Goal: Task Accomplishment & Management: Manage account settings

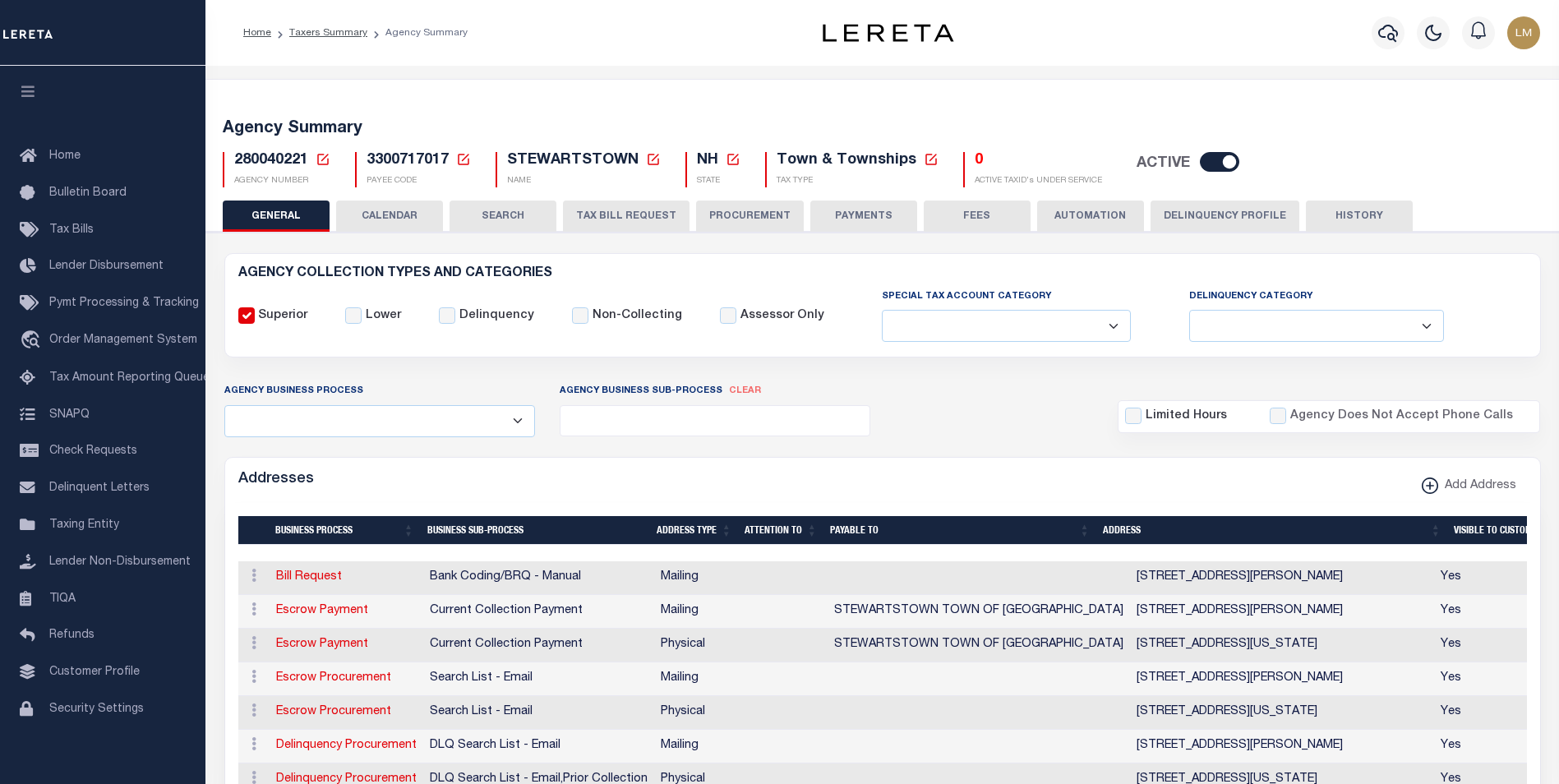
select select
drag, startPoint x: 0, startPoint y: 0, endPoint x: 328, endPoint y: 173, distance: 370.8
click at [320, 155] on icon at bounding box center [323, 159] width 15 height 15
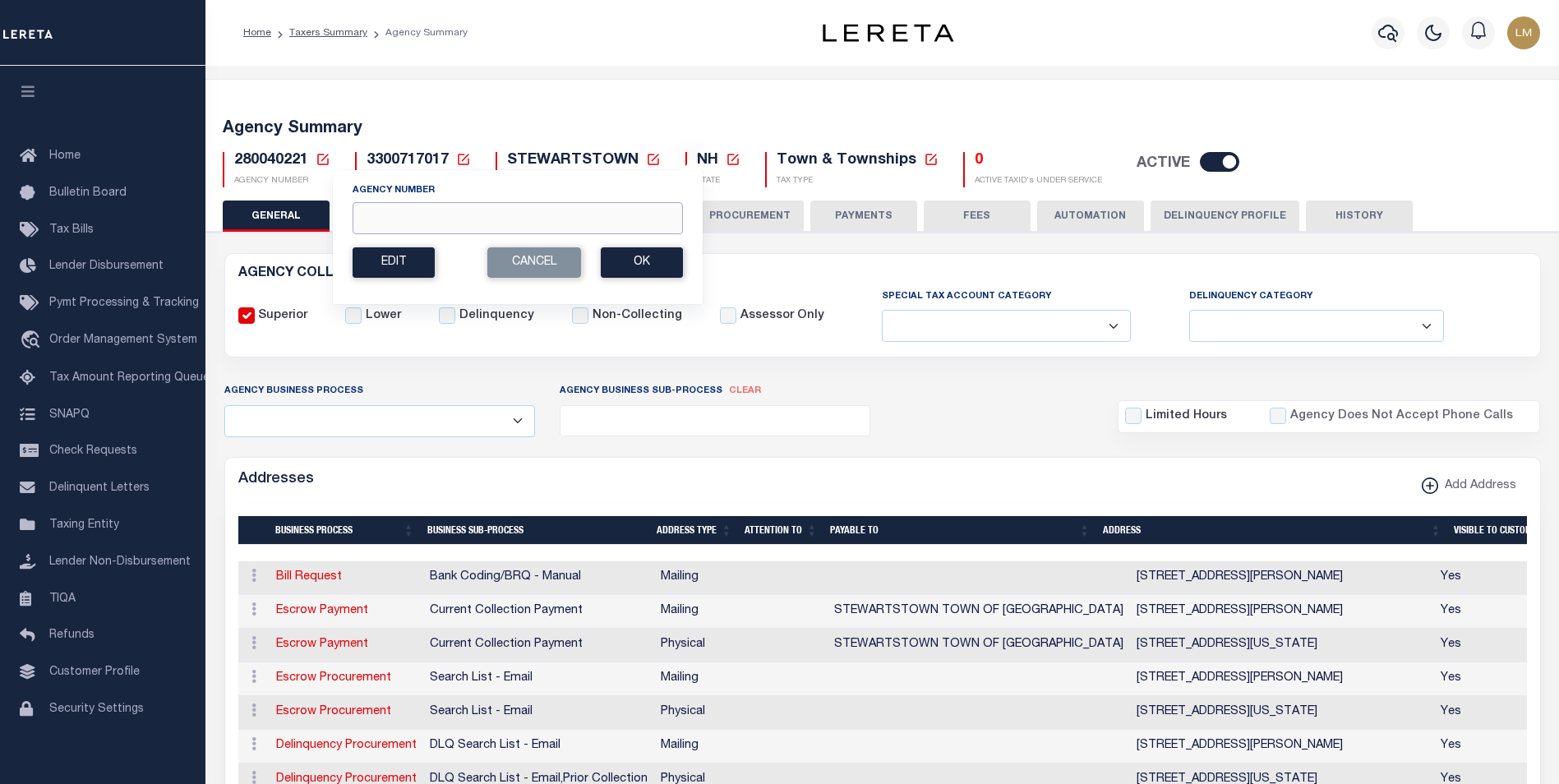
drag, startPoint x: 367, startPoint y: 203, endPoint x: 382, endPoint y: 213, distance: 18.0
click at [371, 206] on input "Agency Number" at bounding box center [518, 218] width 331 height 32
paste input "210410101"
type input "210410101"
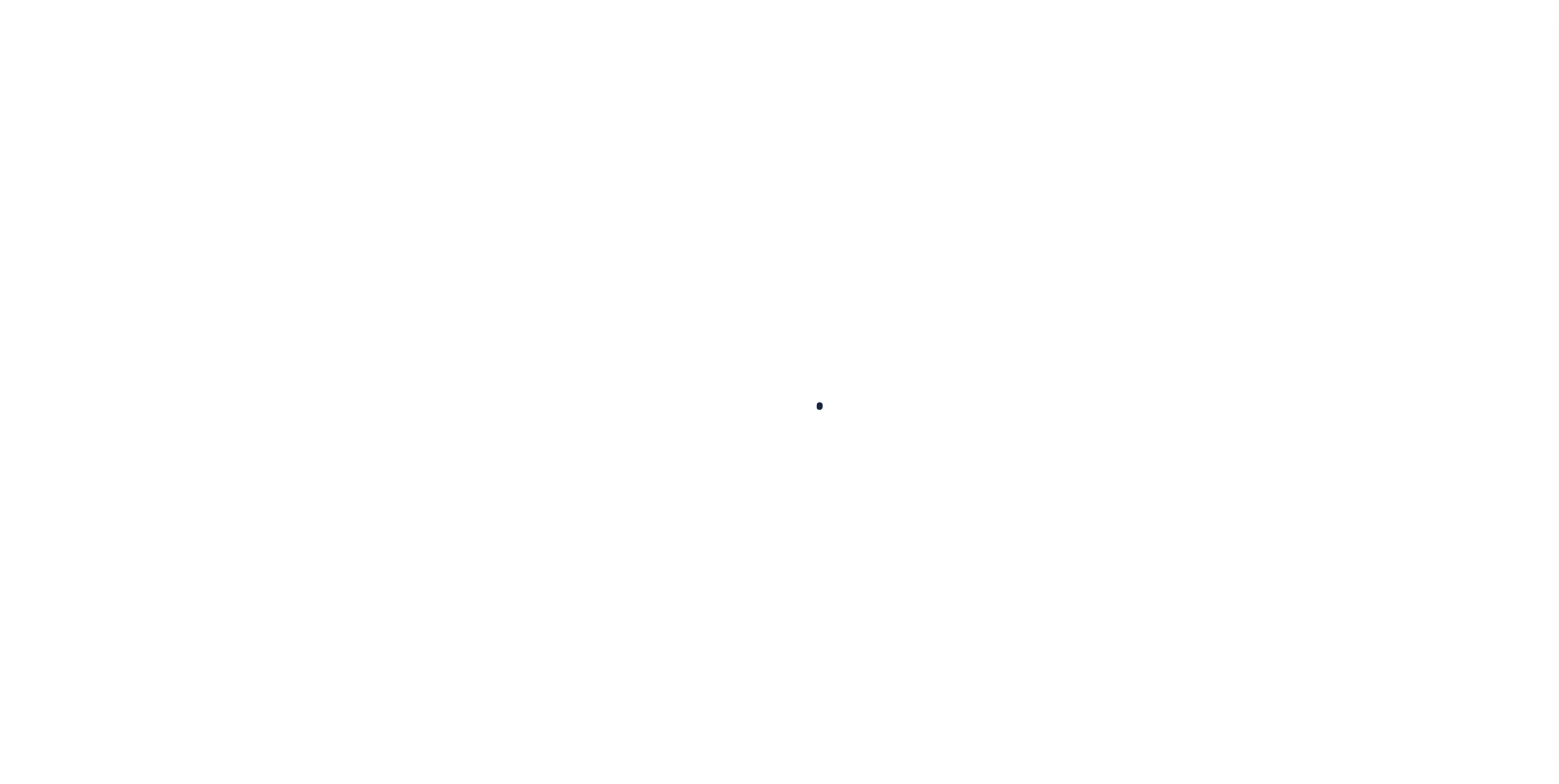
select select
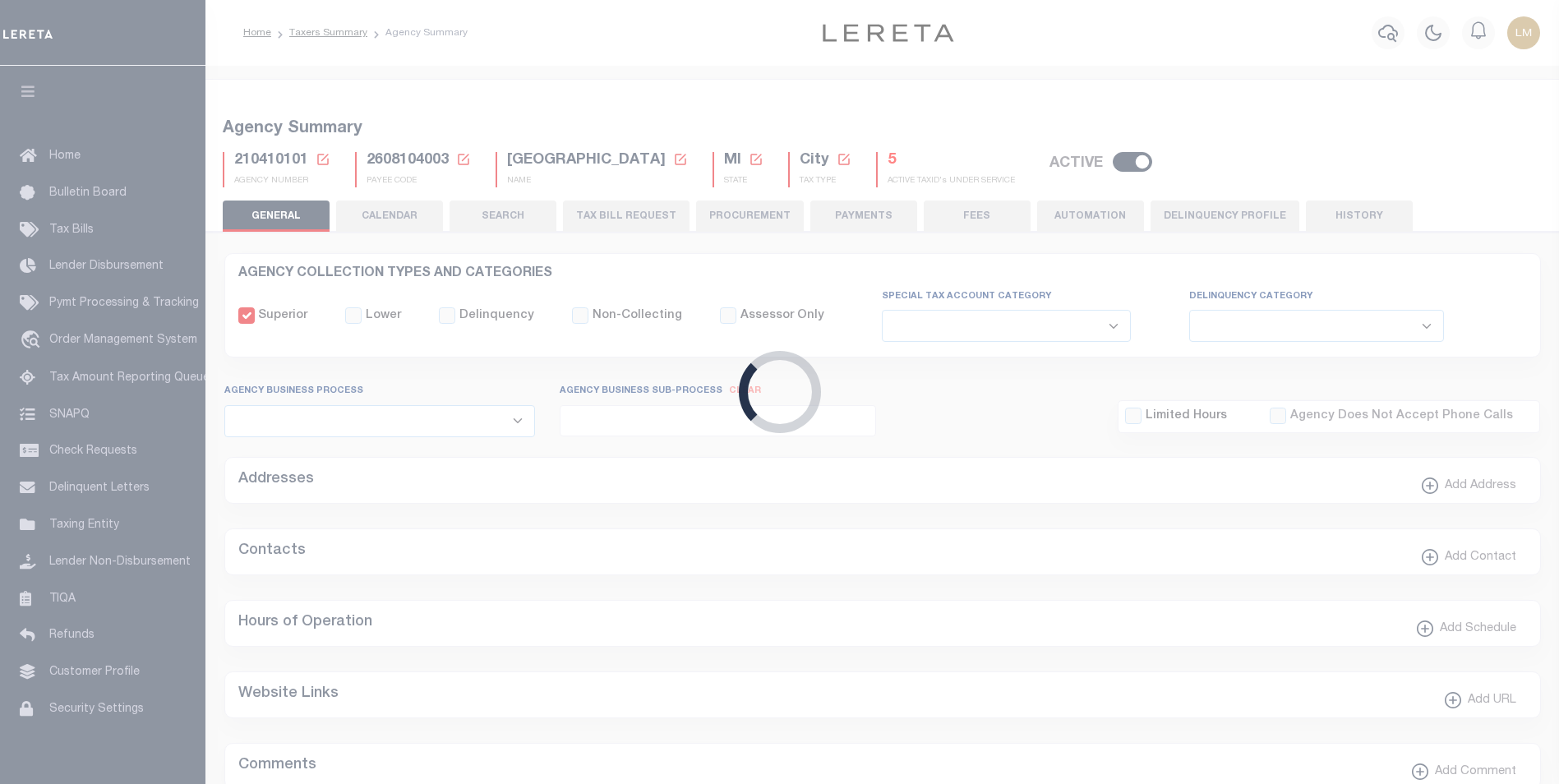
checkbox input "false"
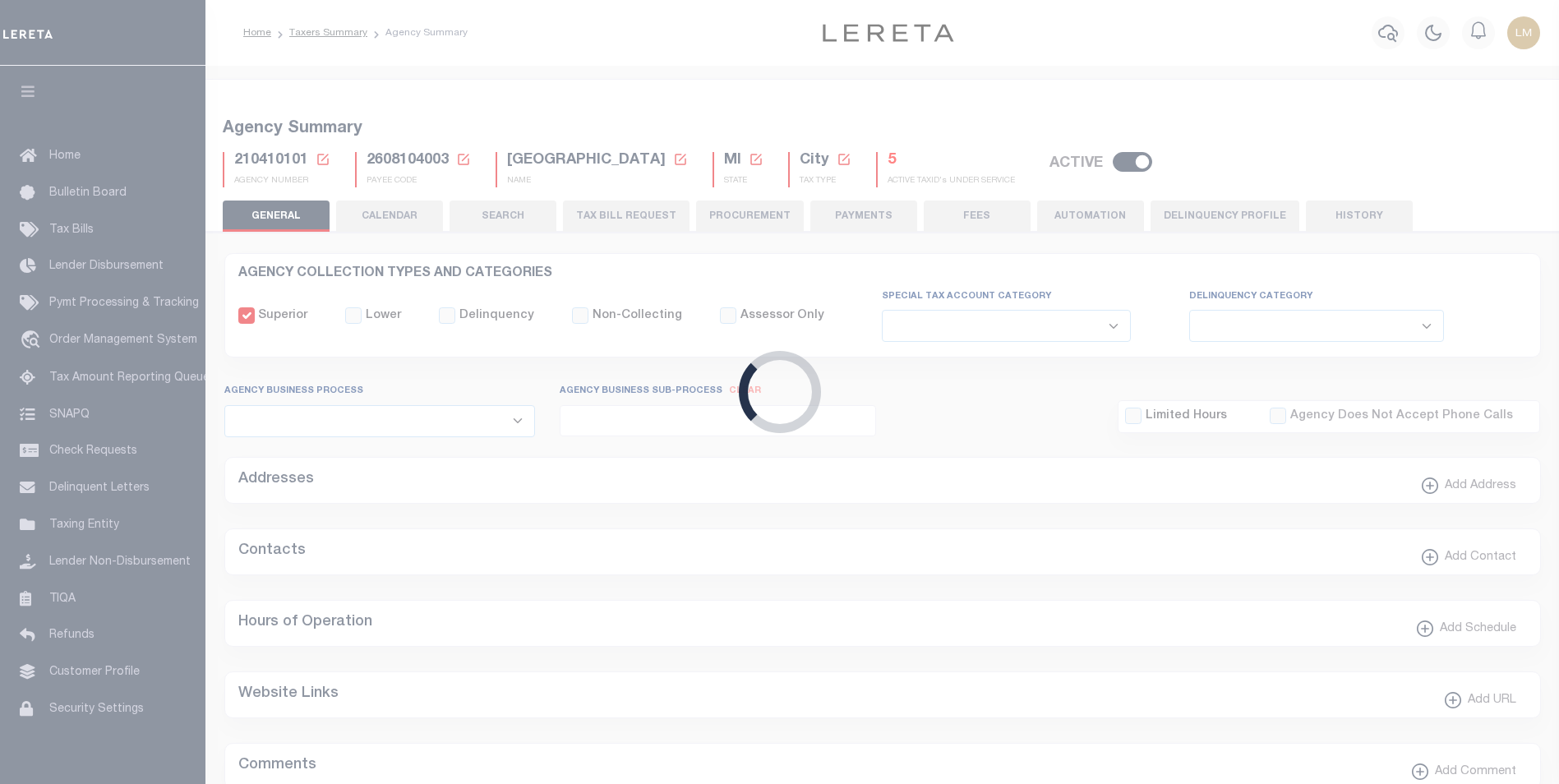
type input "2608104003"
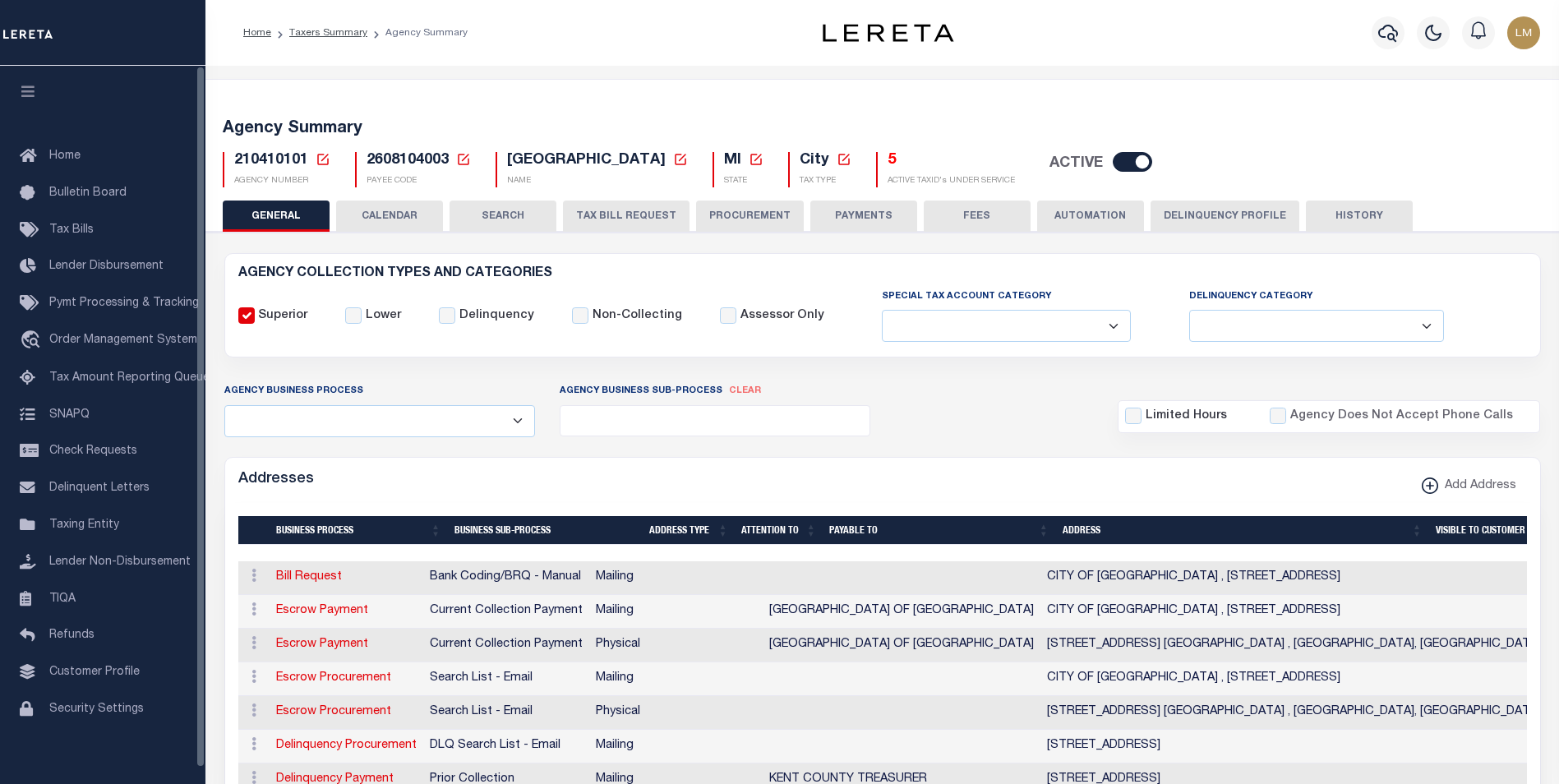
click at [319, 159] on icon at bounding box center [324, 159] width 12 height 12
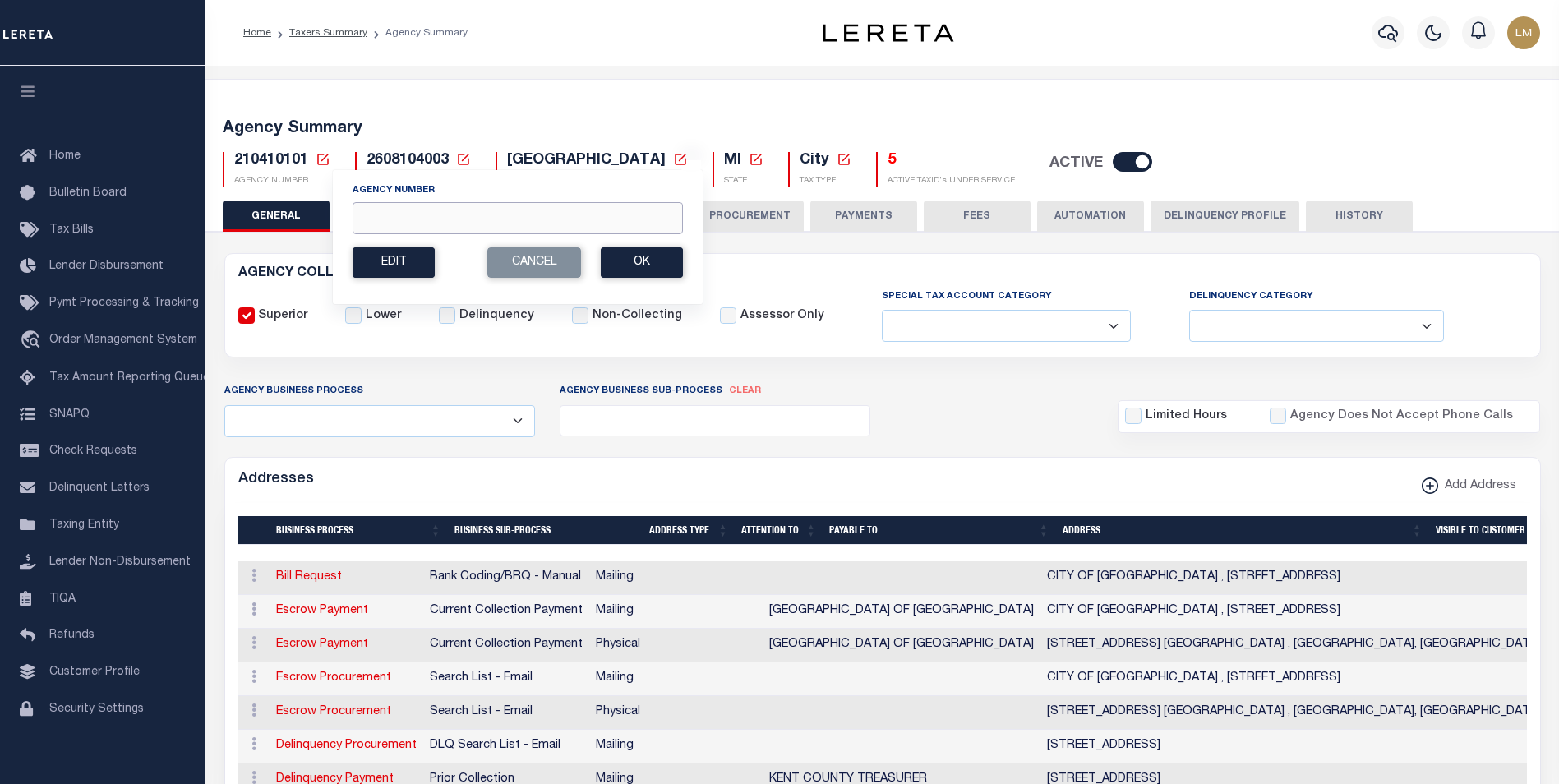
click at [386, 215] on input "Agency Number" at bounding box center [518, 218] width 331 height 32
paste input "210410102"
type input "210410102"
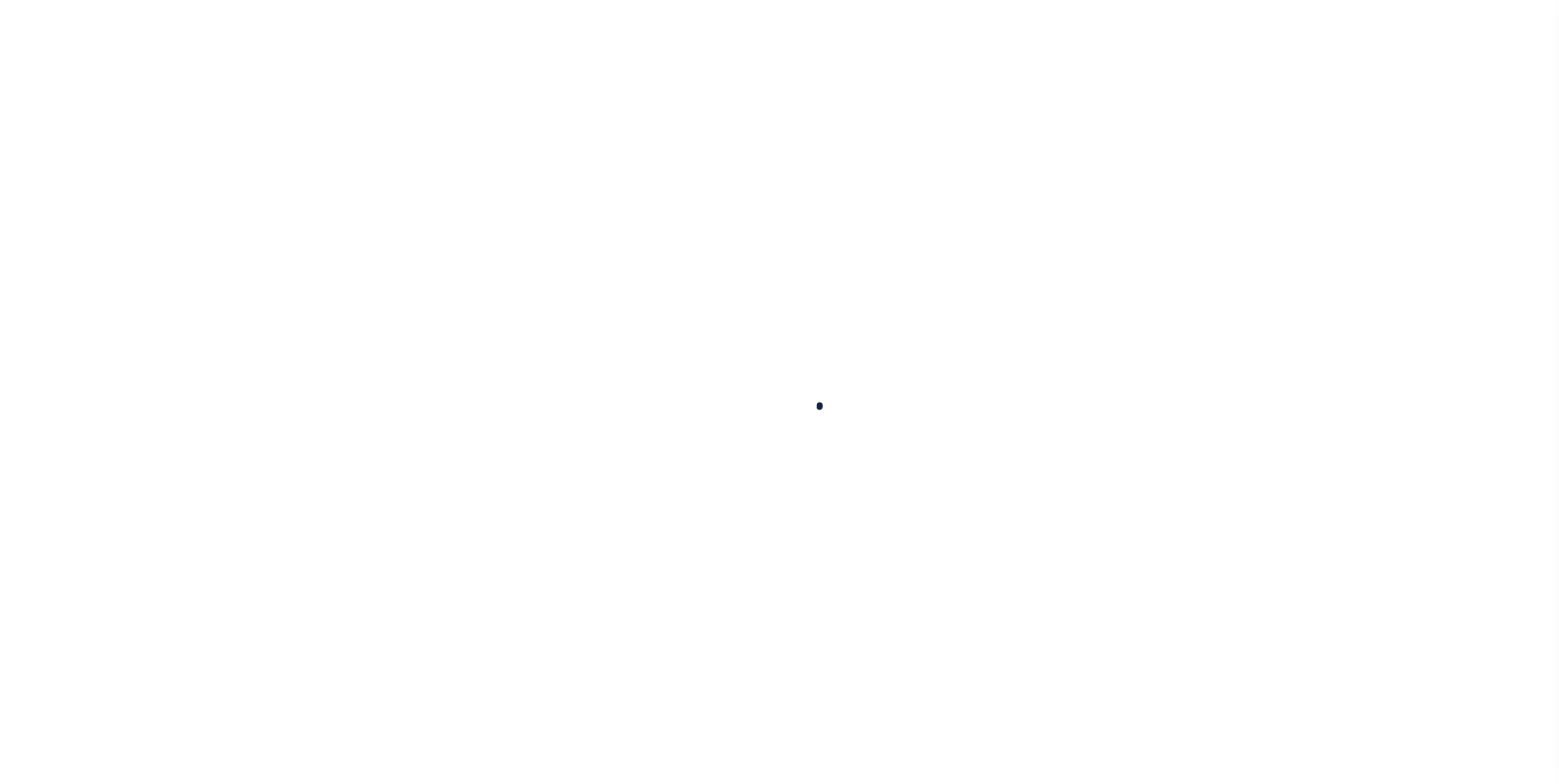
select select
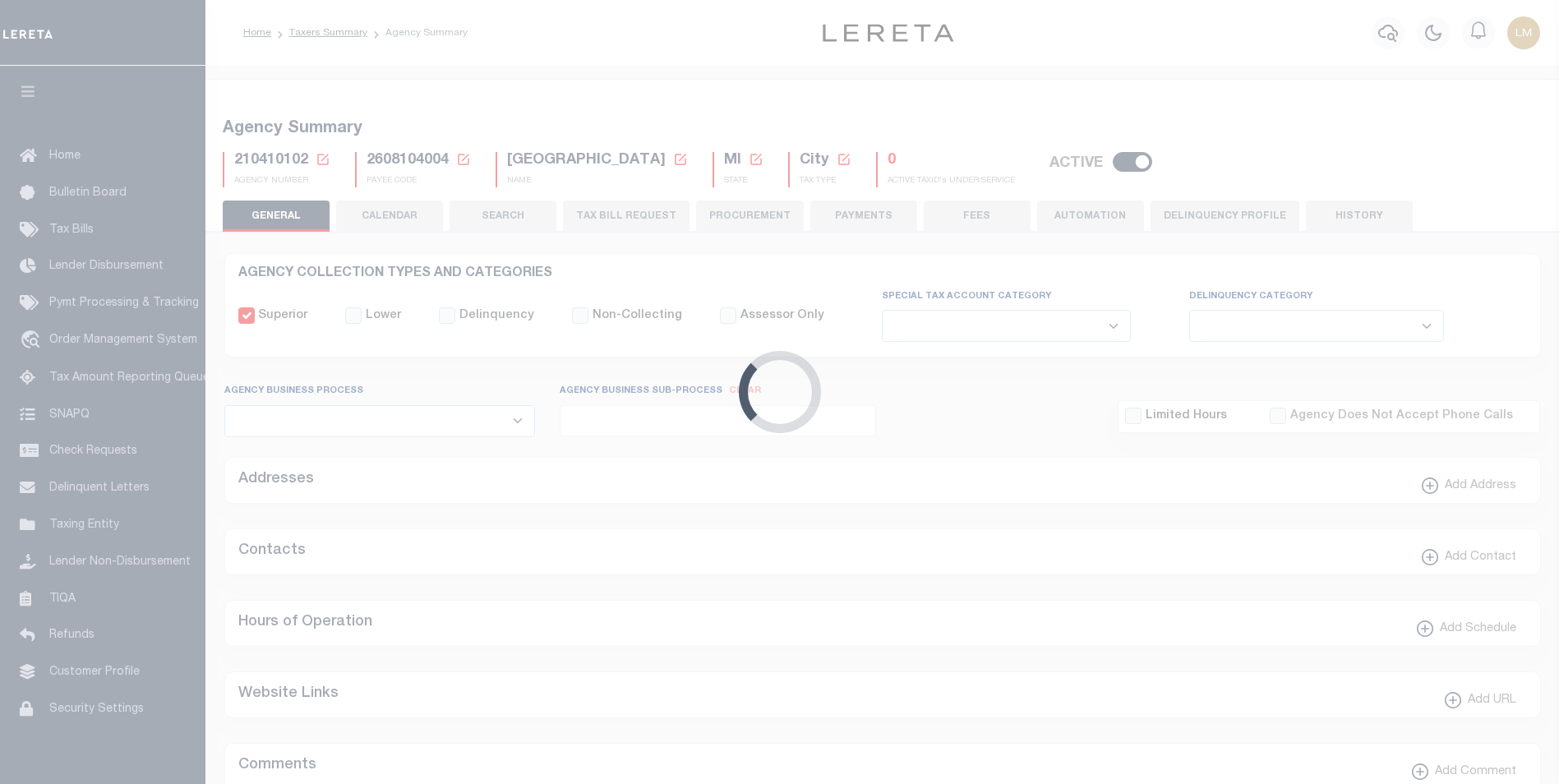
checkbox input "false"
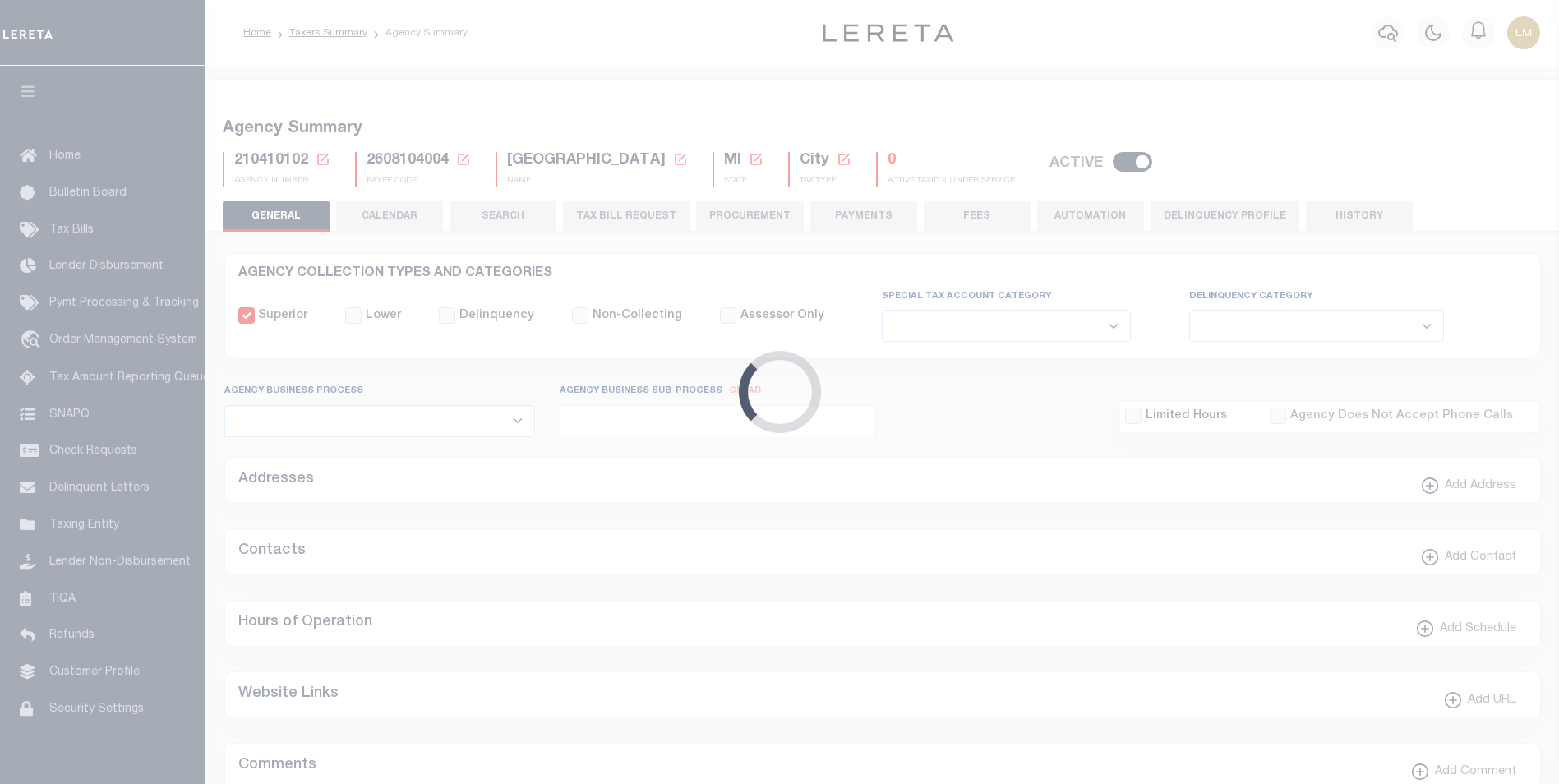
type input "2608104004"
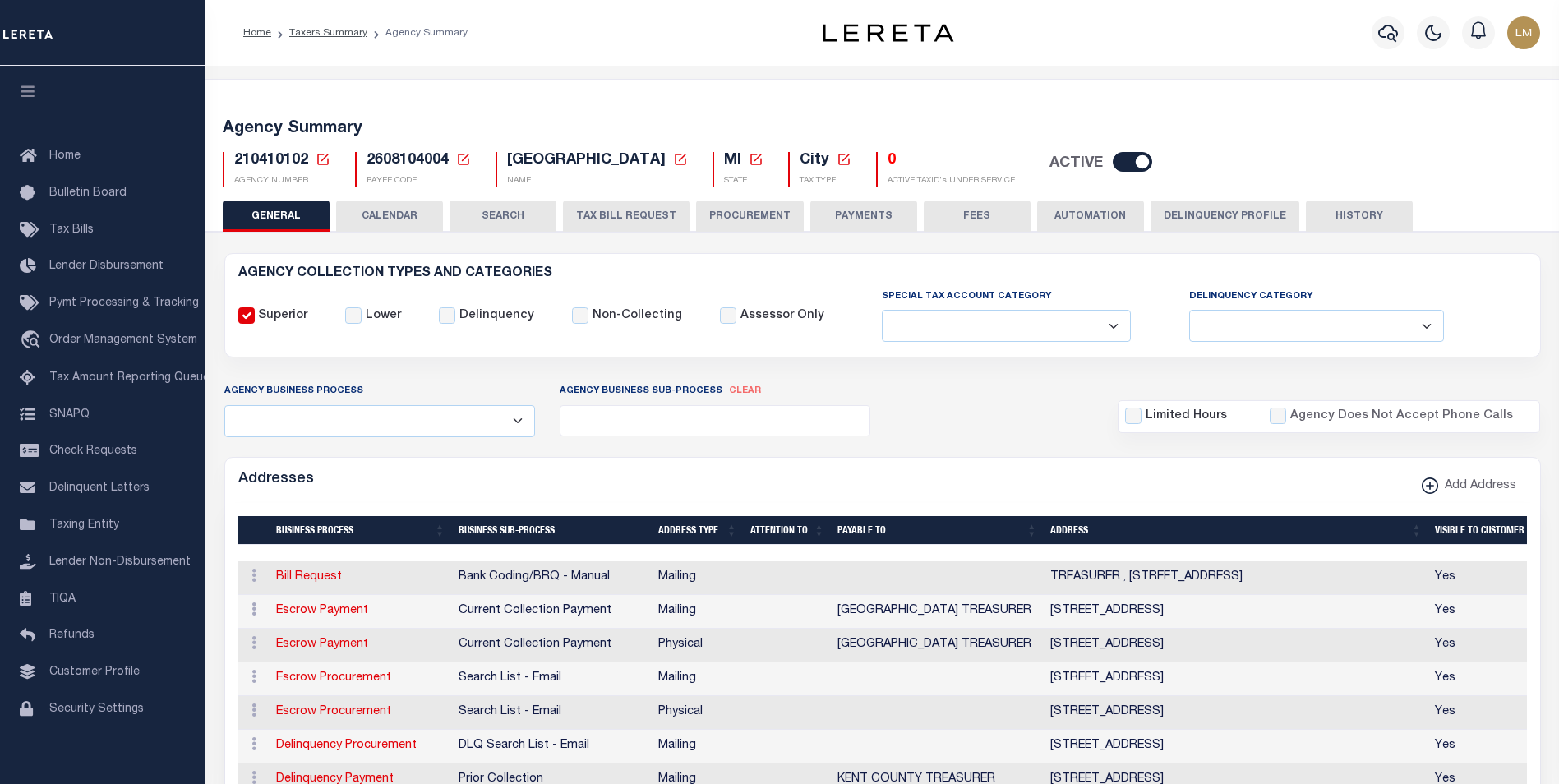
click at [464, 161] on icon at bounding box center [463, 159] width 15 height 15
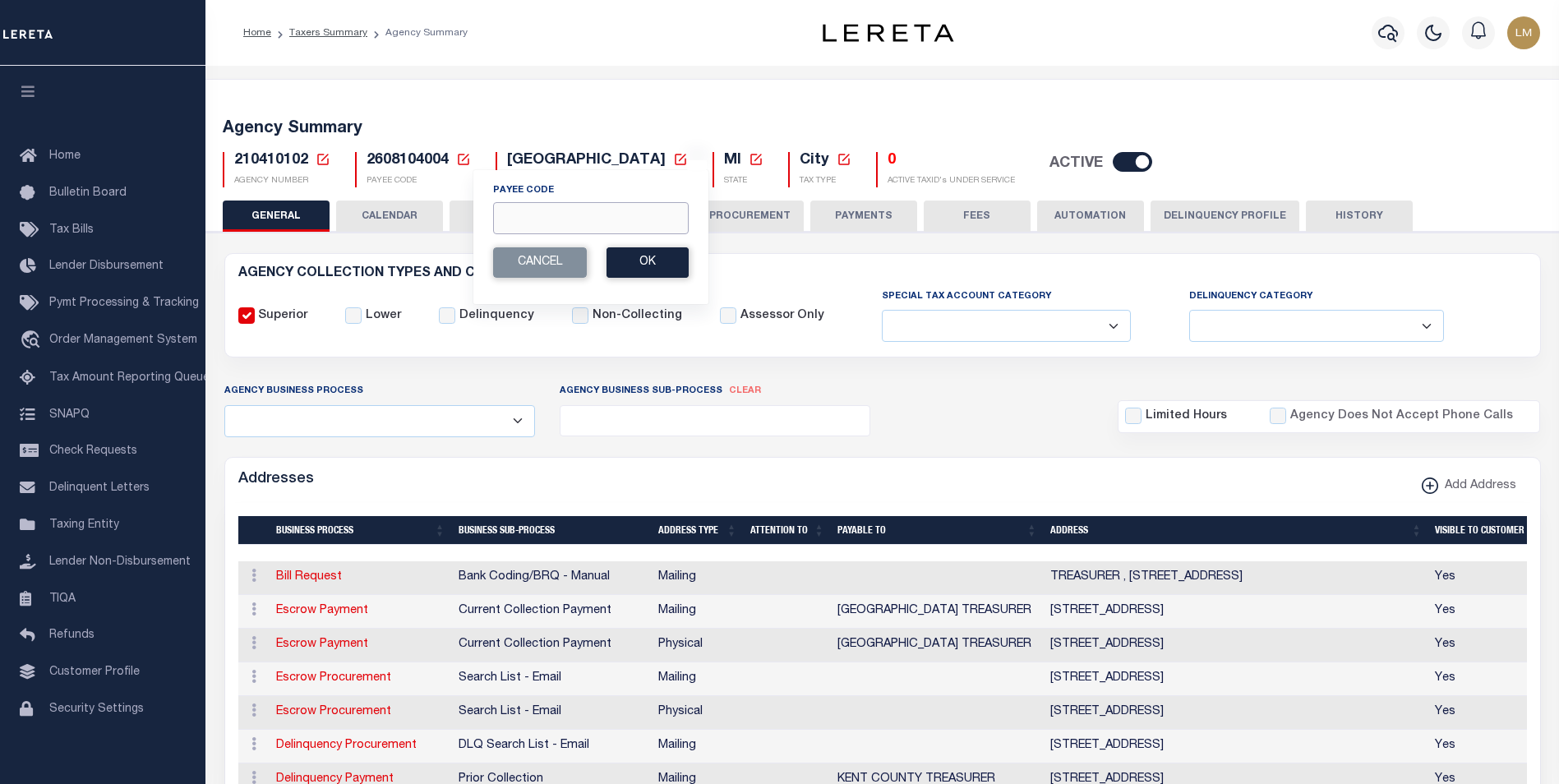
click at [518, 212] on input "Payee Code" at bounding box center [590, 218] width 196 height 32
paste input "210410104"
type input "210410104"
click at [545, 276] on button "Cancel" at bounding box center [540, 263] width 94 height 31
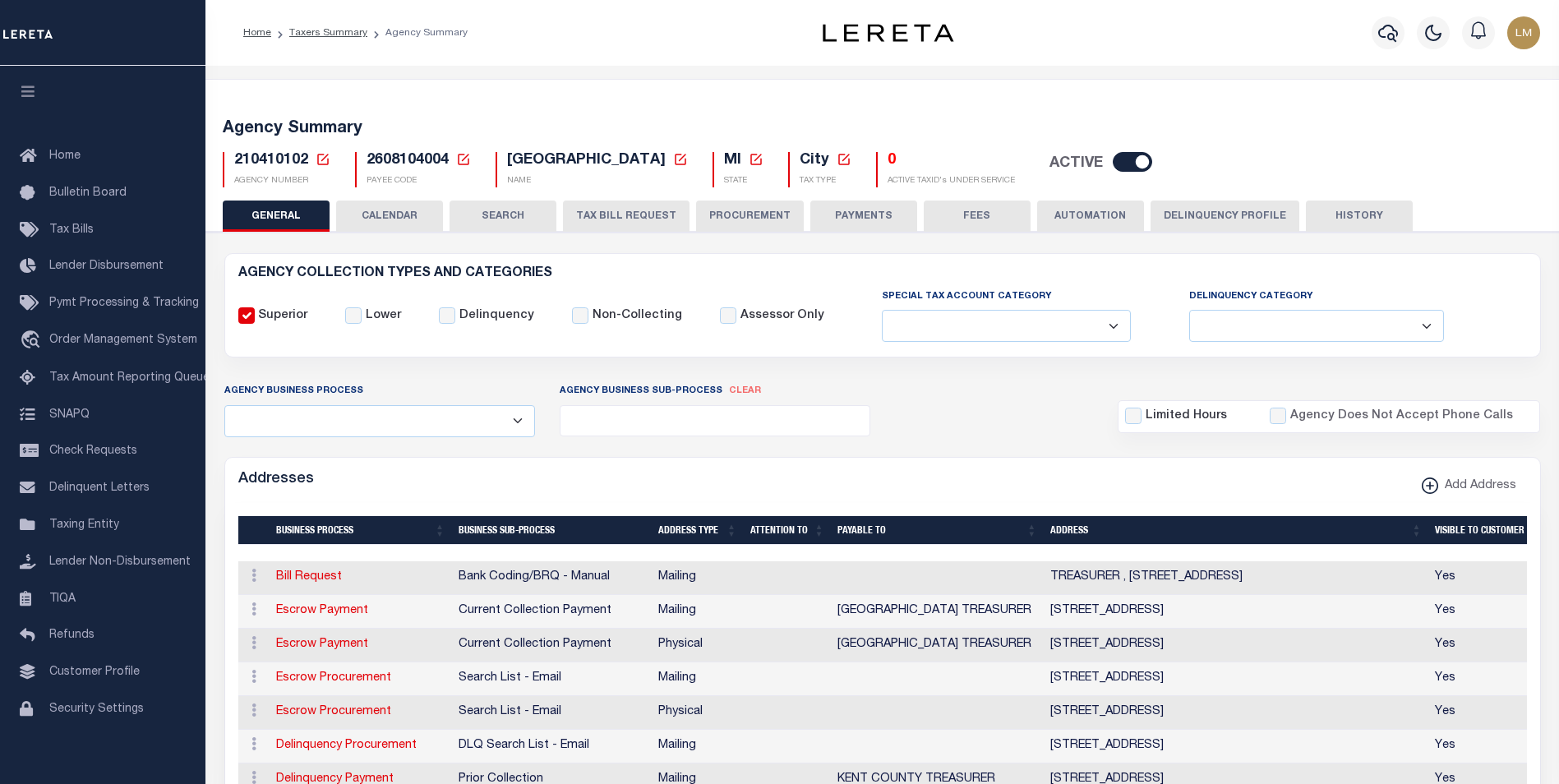
click at [323, 158] on icon at bounding box center [323, 159] width 15 height 15
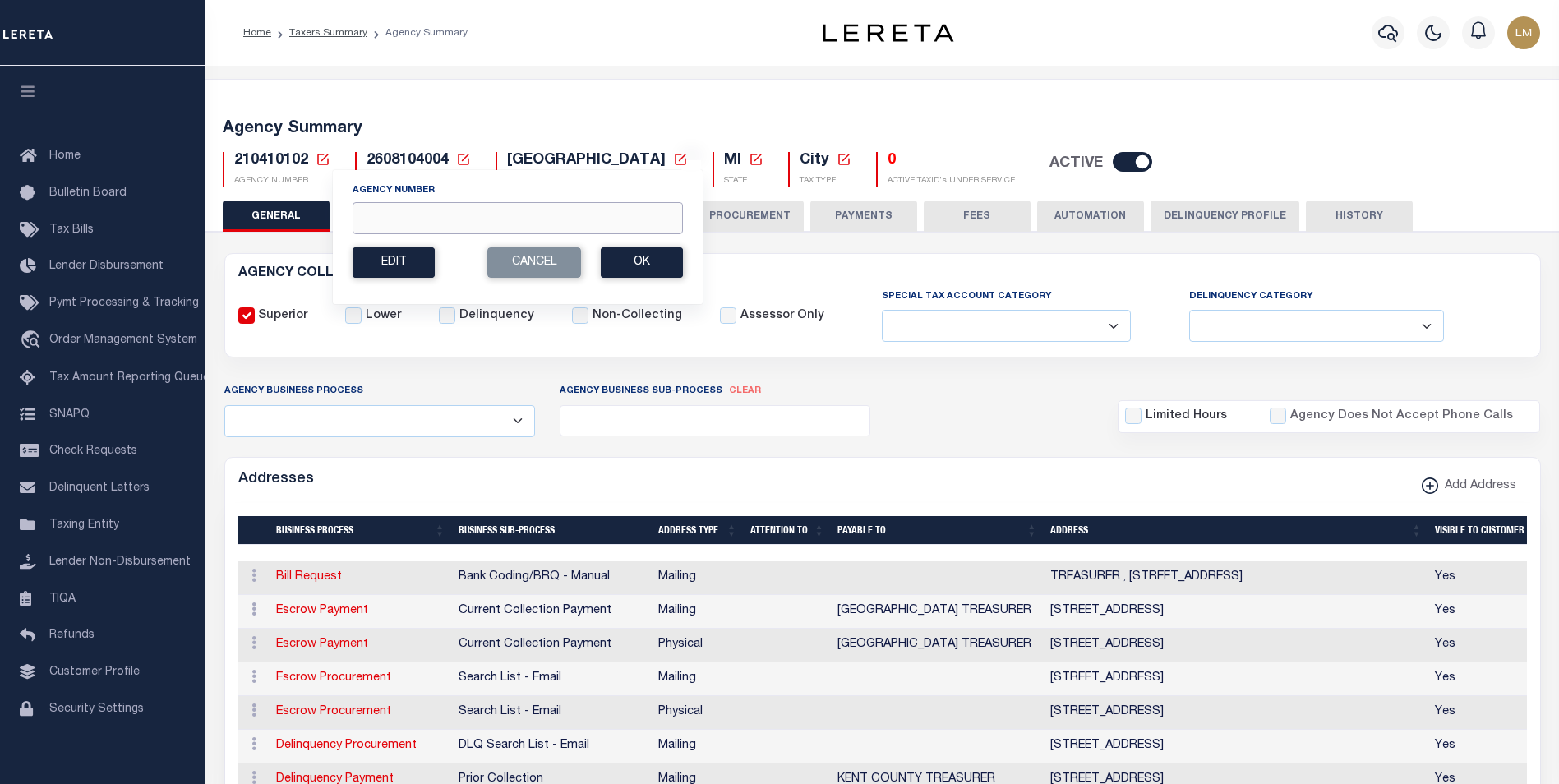
click at [394, 215] on input "Agency Number" at bounding box center [518, 218] width 331 height 32
click at [451, 213] on input "Agency Number" at bounding box center [518, 218] width 331 height 32
paste input "210410104"
type input "210410104"
click at [657, 270] on button "Ok" at bounding box center [642, 263] width 83 height 31
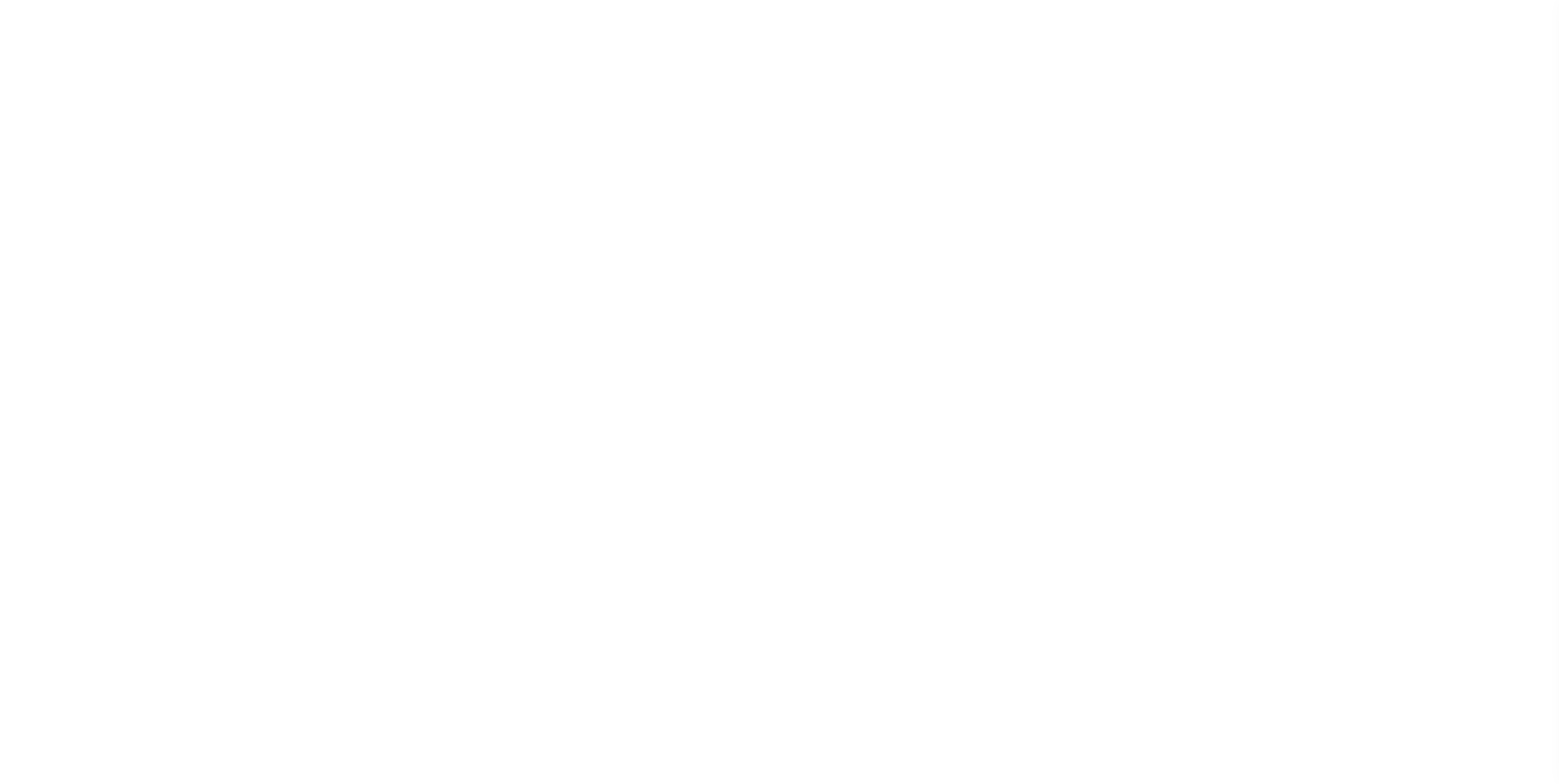
select select
checkbox input "false"
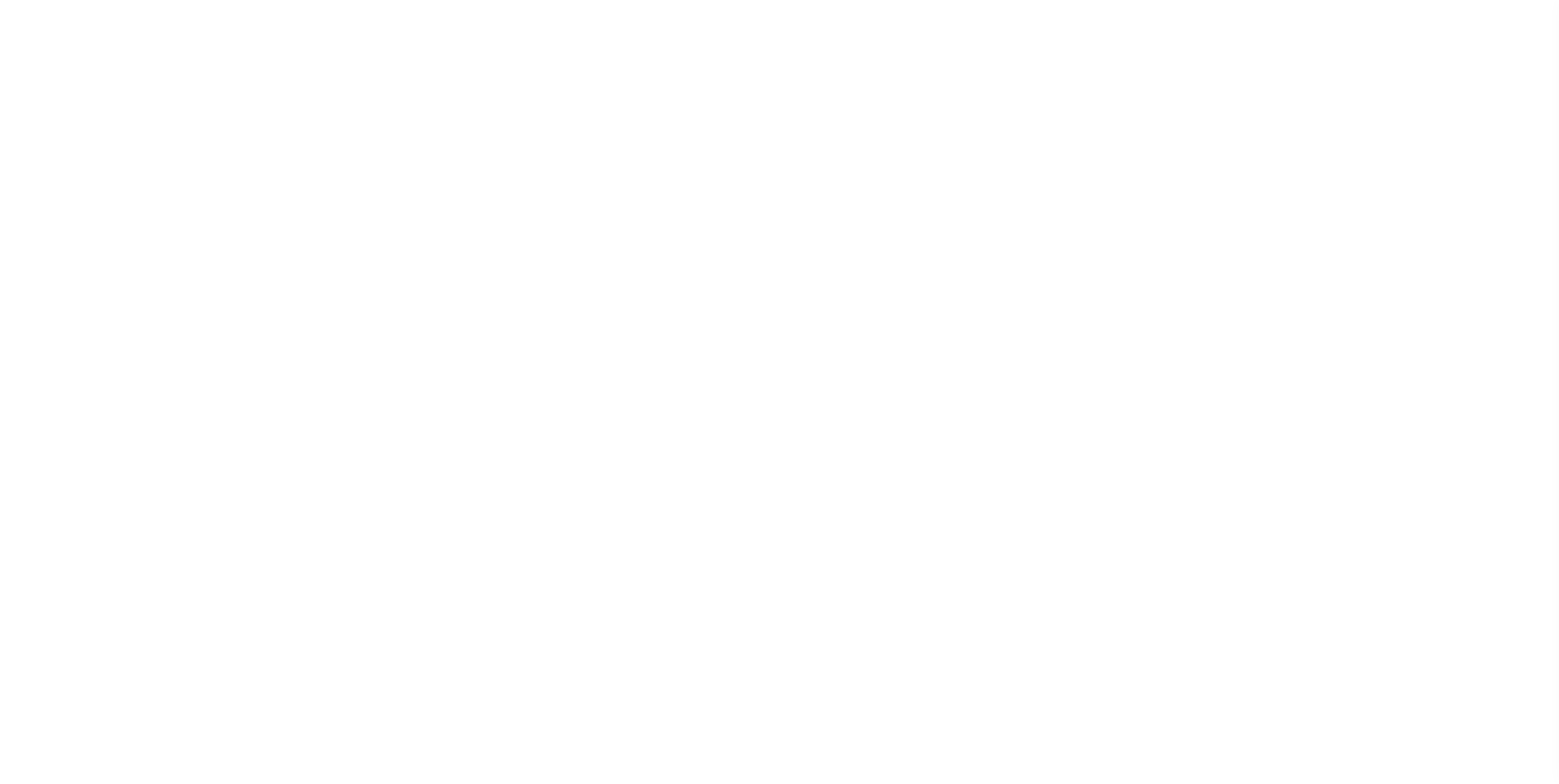
checkbox input "false"
type input "2608104002"
